Goal: Task Accomplishment & Management: Manage account settings

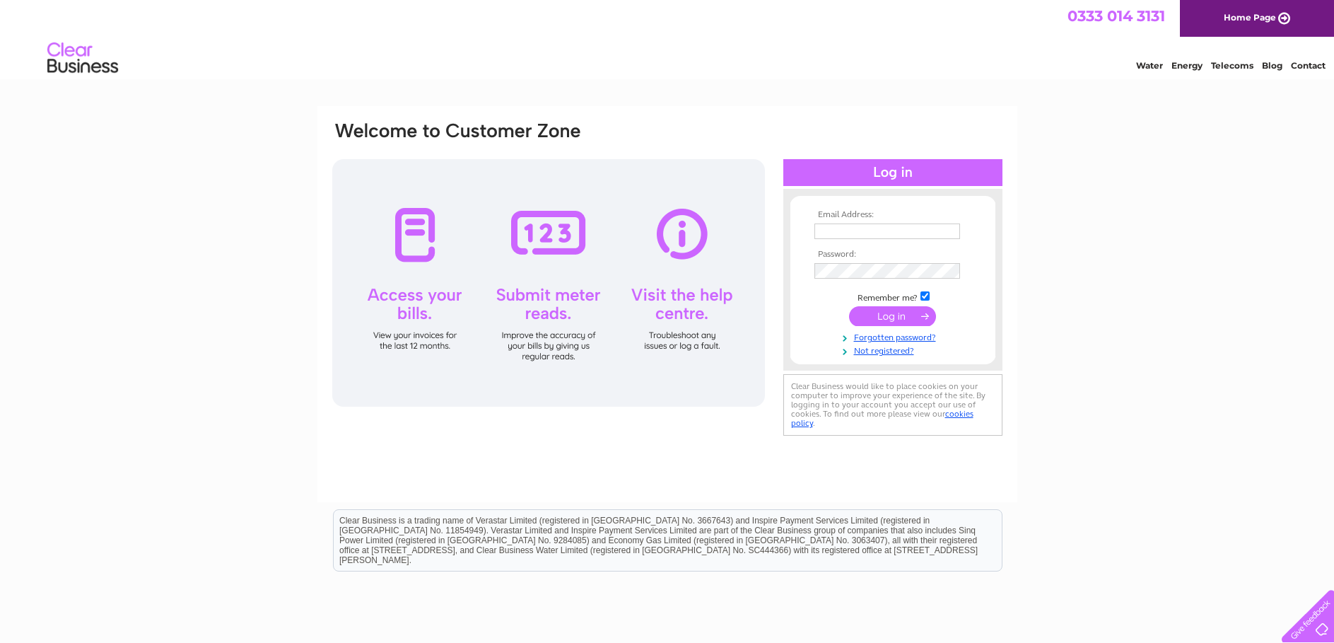
type input "Eileen@calvay.org.uk"
click at [896, 318] on input "submit" at bounding box center [892, 316] width 87 height 20
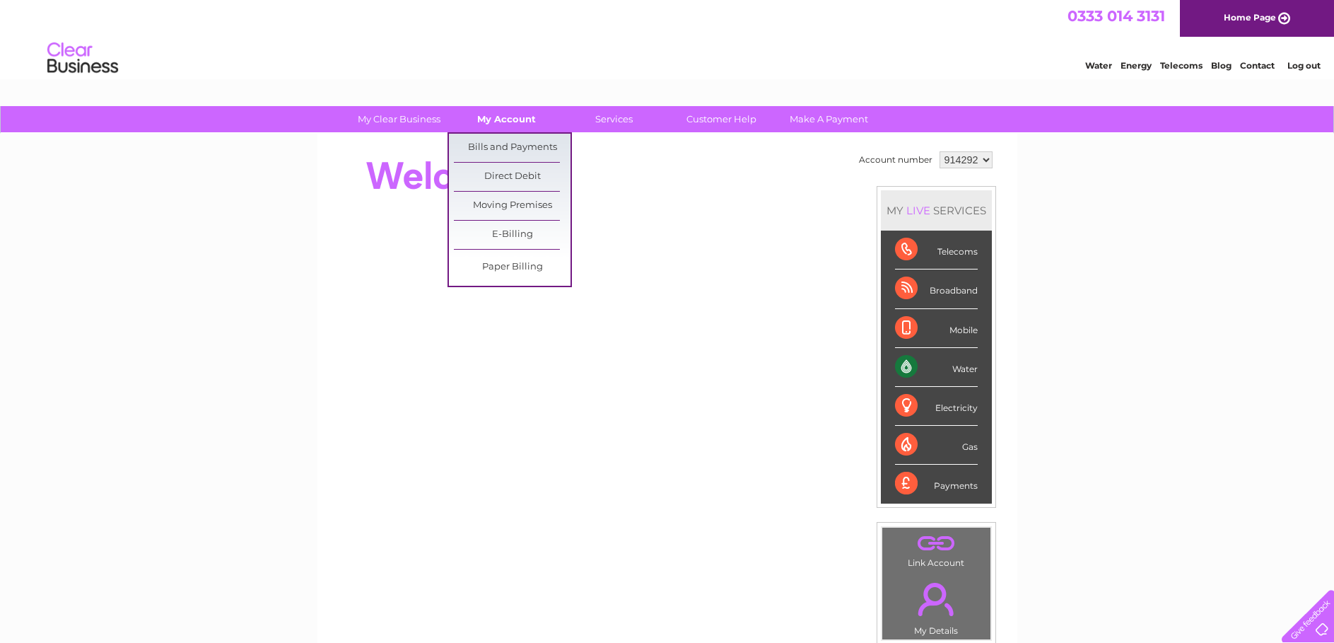
click at [500, 121] on link "My Account" at bounding box center [506, 119] width 117 height 26
click at [510, 147] on link "Bills and Payments" at bounding box center [512, 148] width 117 height 28
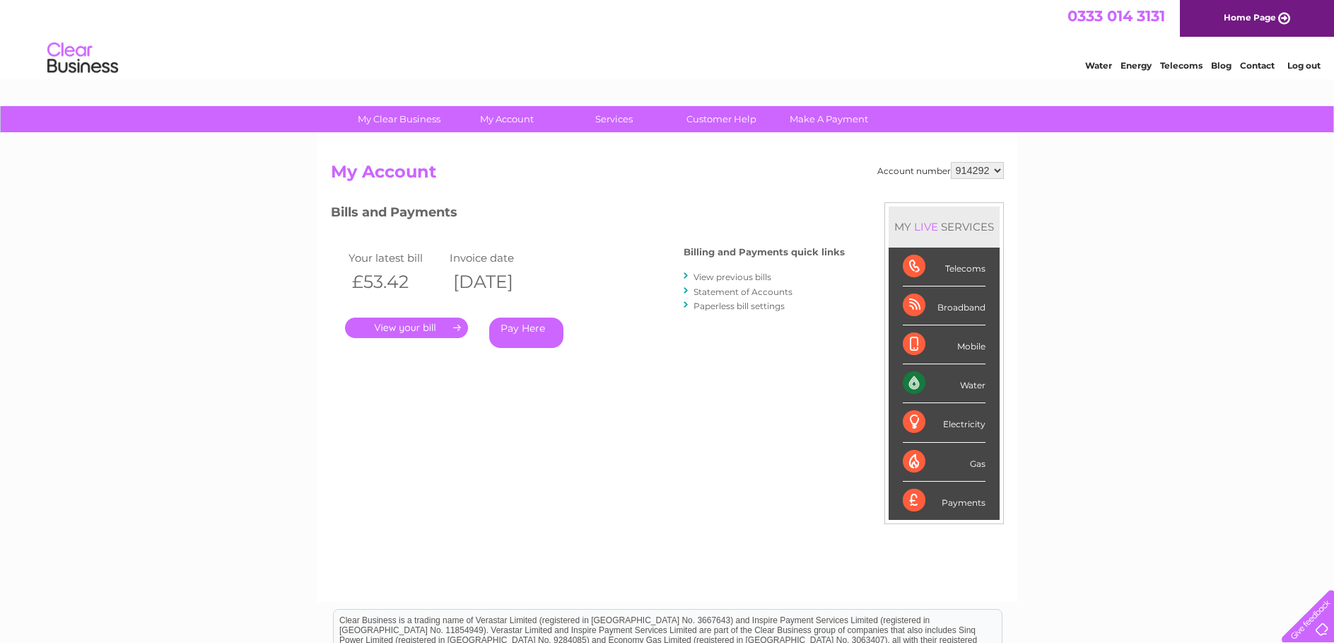
click at [412, 326] on link "." at bounding box center [406, 327] width 123 height 21
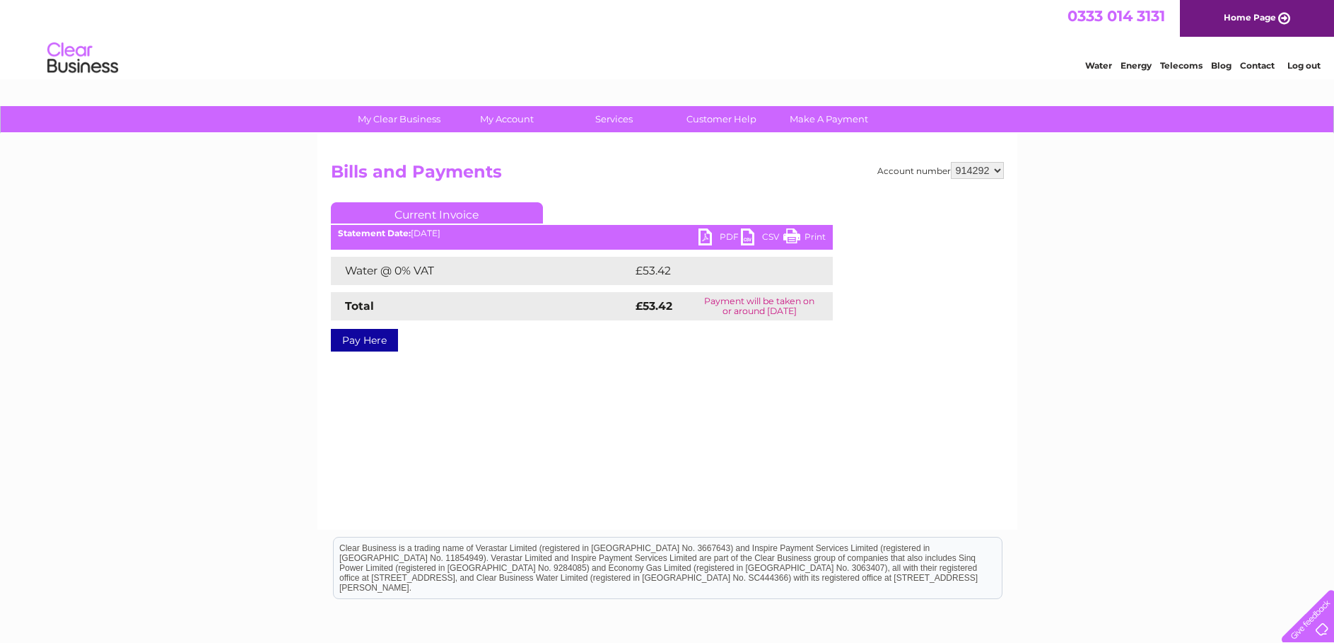
click at [707, 233] on link "PDF" at bounding box center [720, 238] width 42 height 21
